Goal: Go to known website: Access a specific website the user already knows

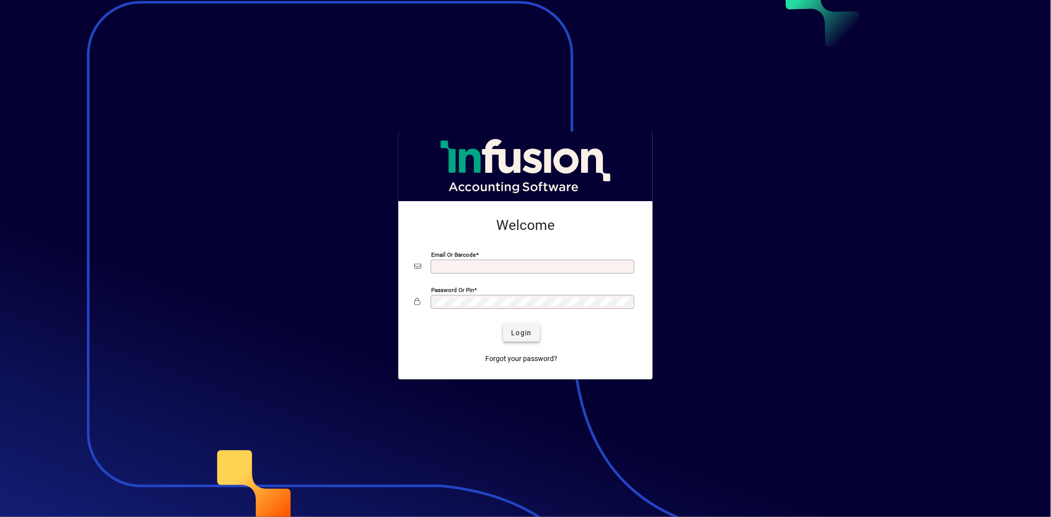
type input "**********"
click at [518, 325] on span "submit" at bounding box center [521, 333] width 36 height 24
